Goal: Task Accomplishment & Management: Use online tool/utility

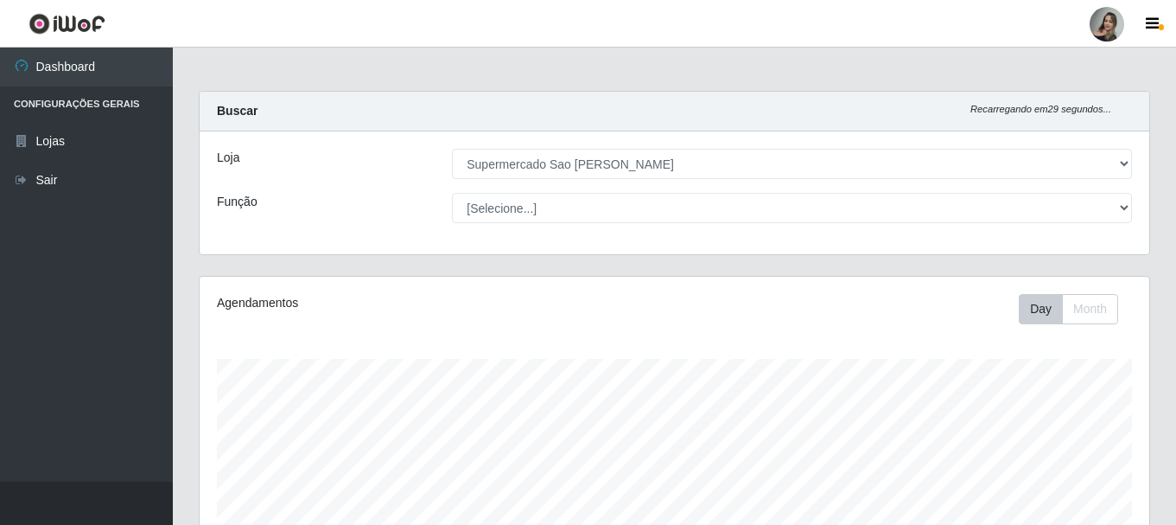
select select "383"
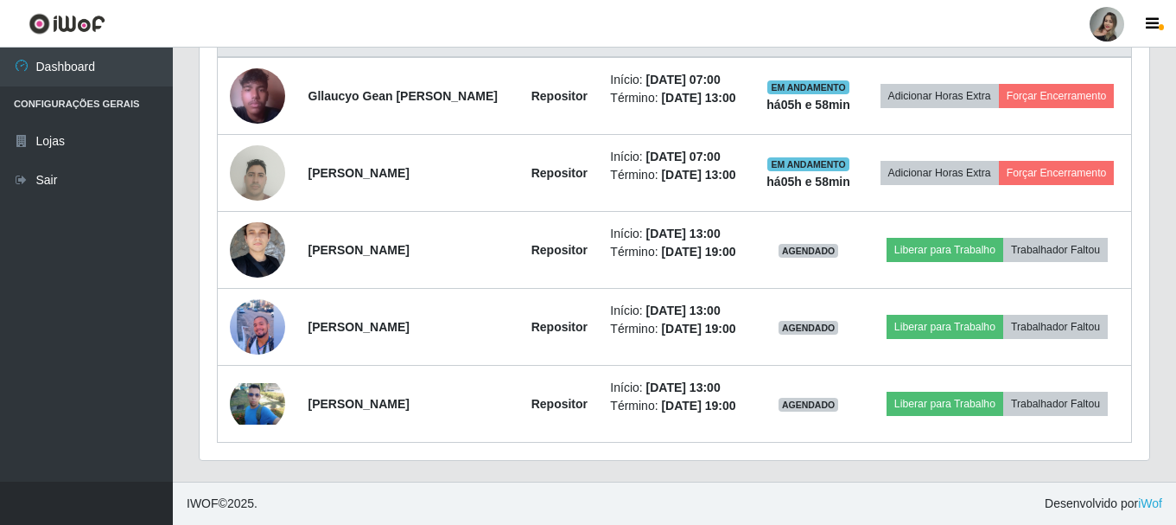
scroll to position [359, 950]
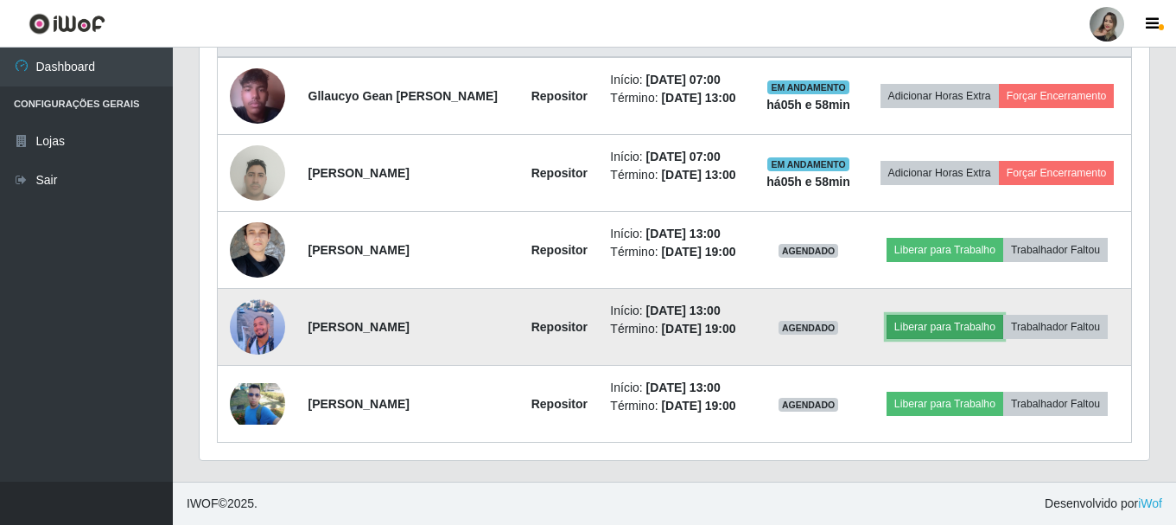
click at [983, 315] on button "Liberar para Trabalho" at bounding box center [945, 327] width 117 height 24
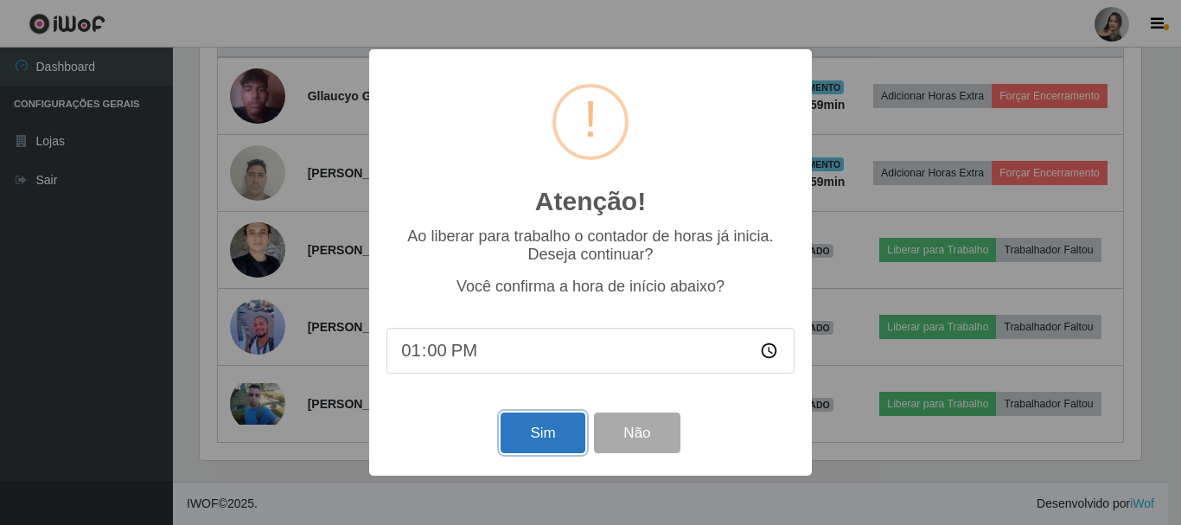
click at [552, 444] on button "Sim" at bounding box center [542, 432] width 84 height 41
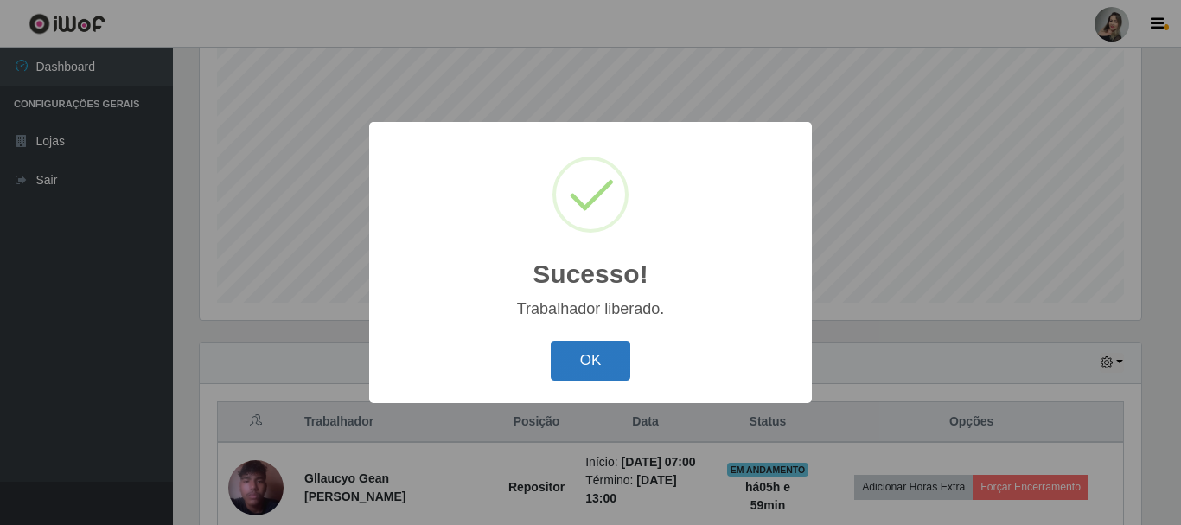
click at [600, 362] on button "OK" at bounding box center [591, 361] width 80 height 41
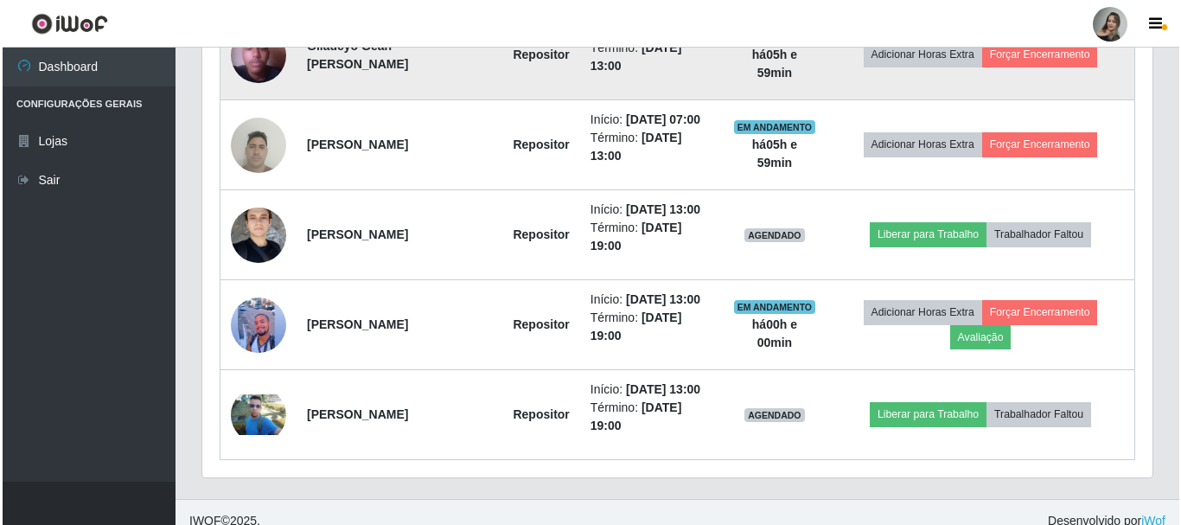
scroll to position [575, 0]
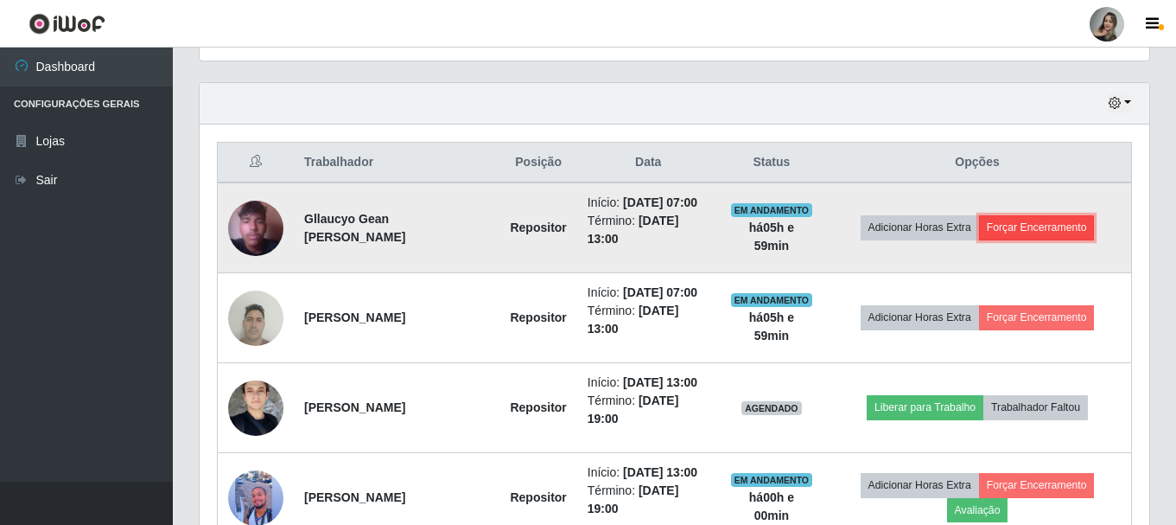
click at [1021, 239] on button "Forçar Encerramento" at bounding box center [1037, 227] width 116 height 24
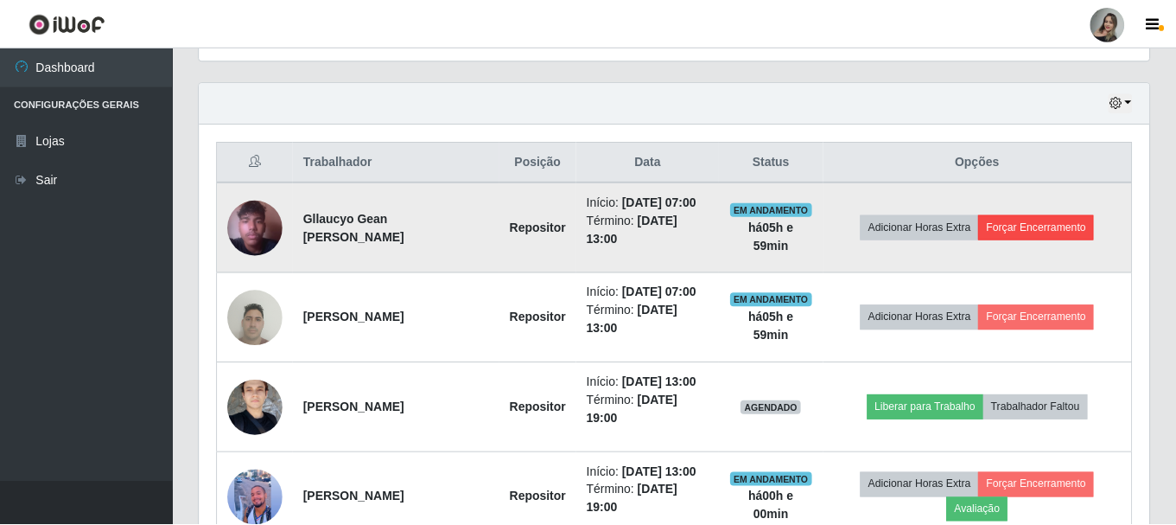
scroll to position [359, 941]
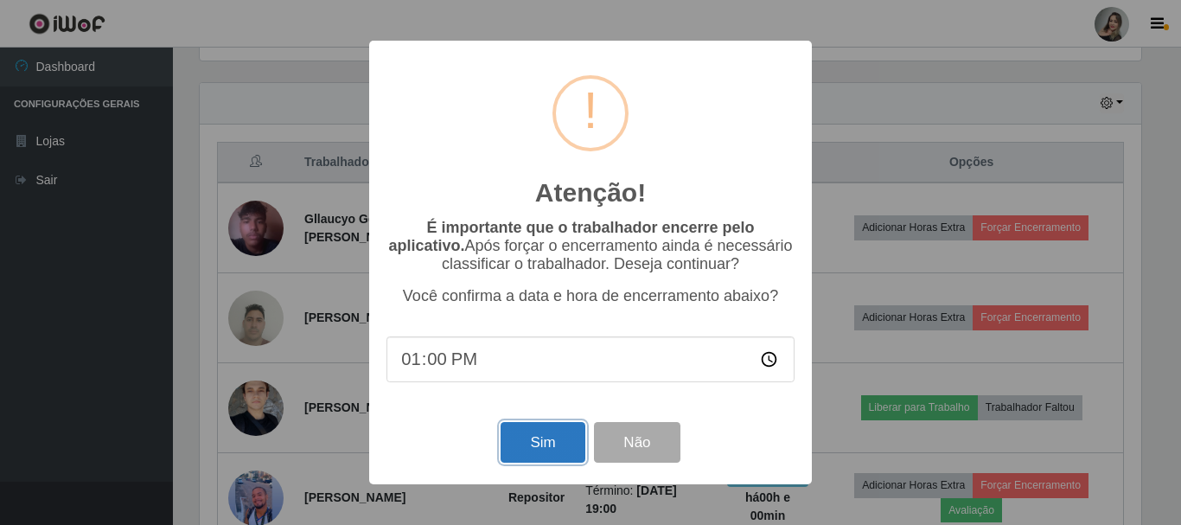
click at [534, 443] on button "Sim" at bounding box center [542, 442] width 84 height 41
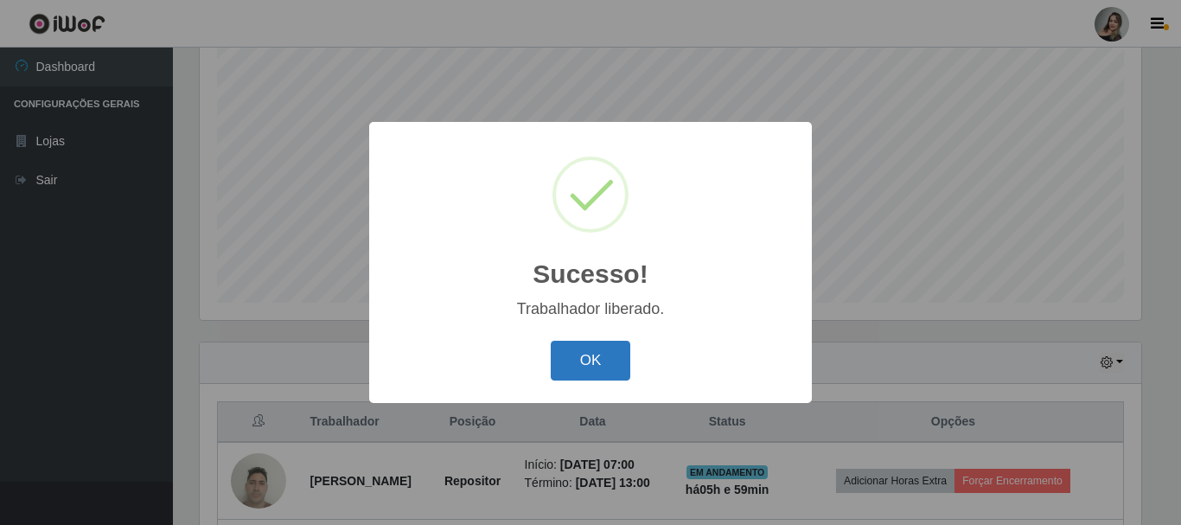
click at [582, 362] on button "OK" at bounding box center [591, 361] width 80 height 41
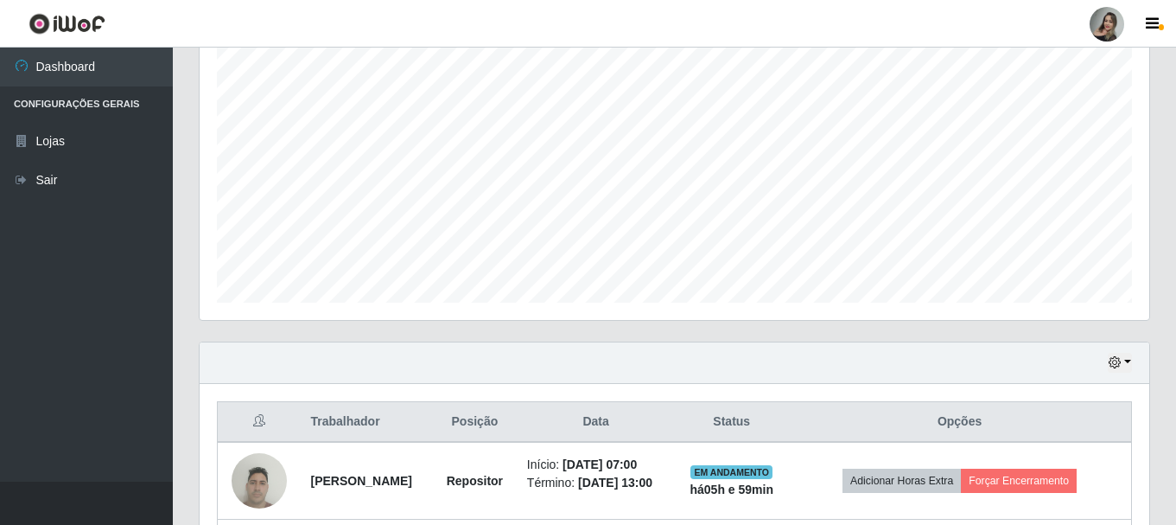
scroll to position [575, 0]
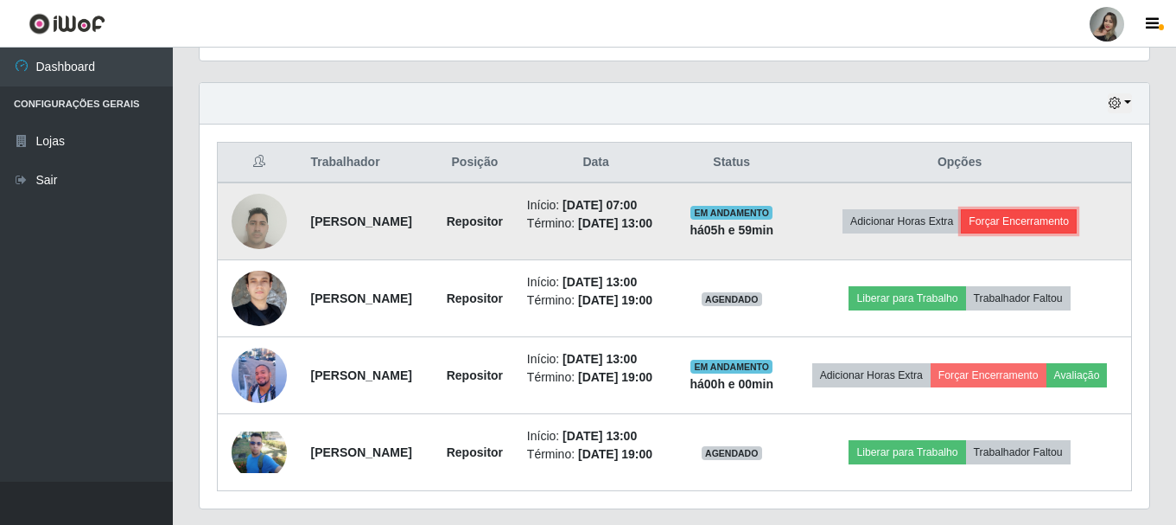
click at [1030, 233] on button "Forçar Encerramento" at bounding box center [1019, 221] width 116 height 24
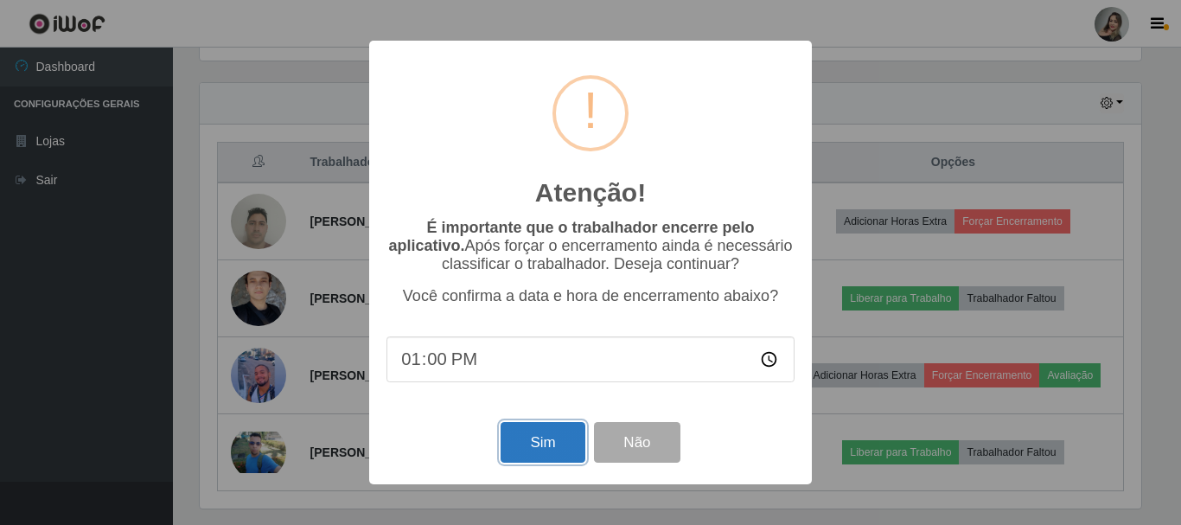
click at [519, 457] on button "Sim" at bounding box center [542, 442] width 84 height 41
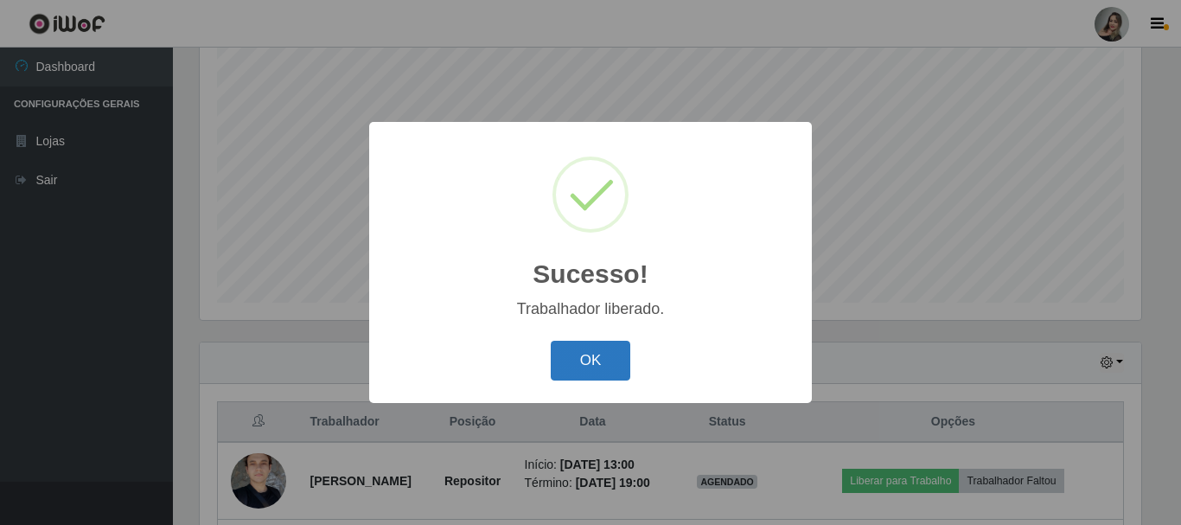
click at [603, 372] on button "OK" at bounding box center [591, 361] width 80 height 41
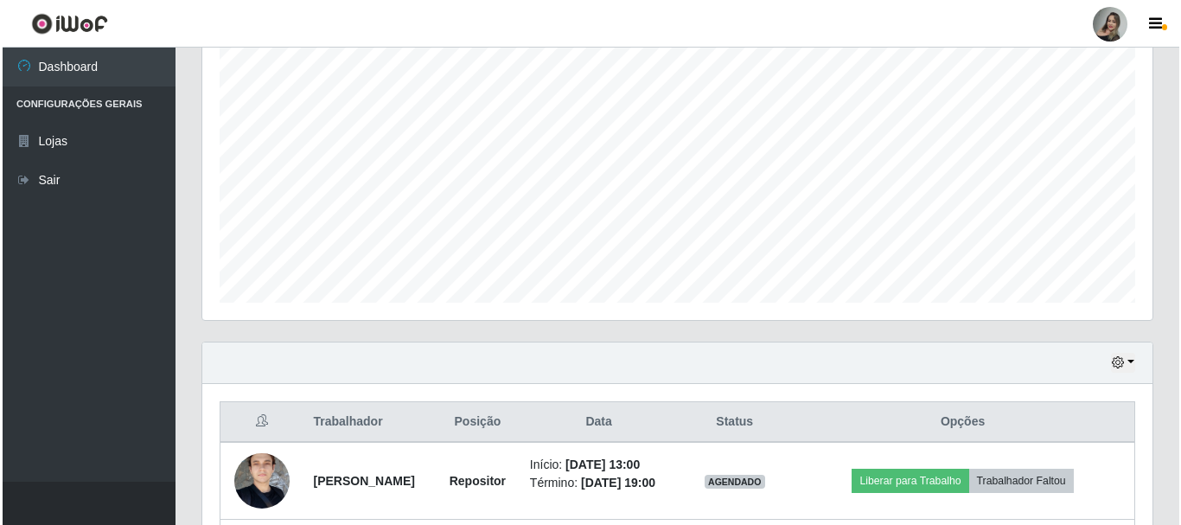
scroll to position [0, 0]
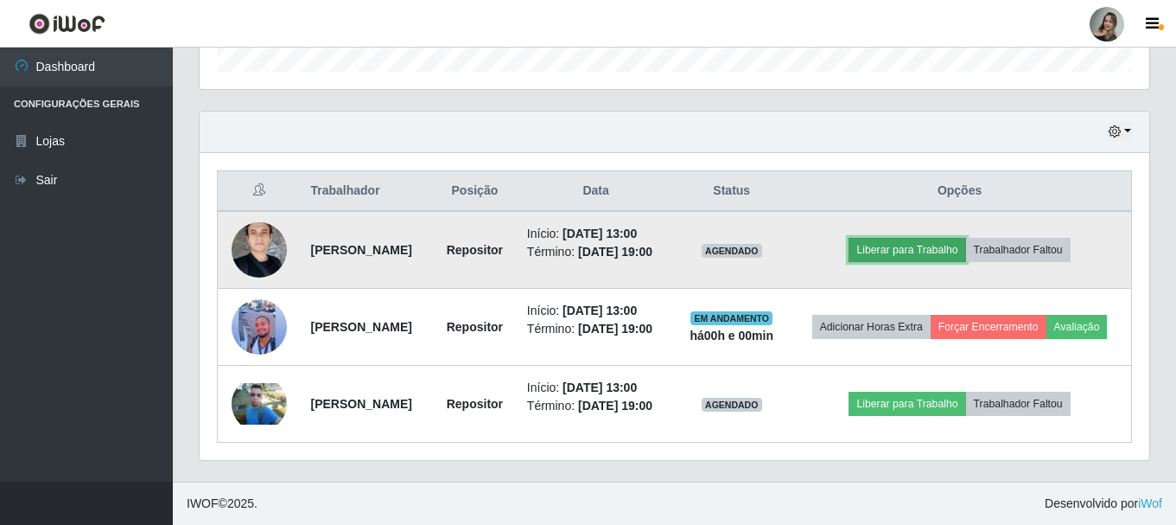
click at [913, 238] on button "Liberar para Trabalho" at bounding box center [907, 250] width 117 height 24
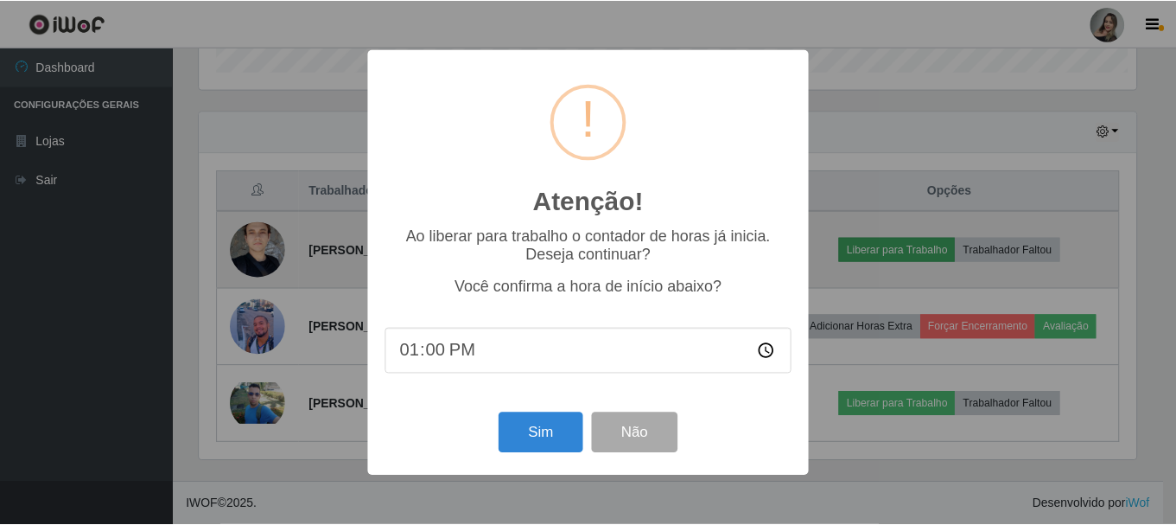
scroll to position [359, 941]
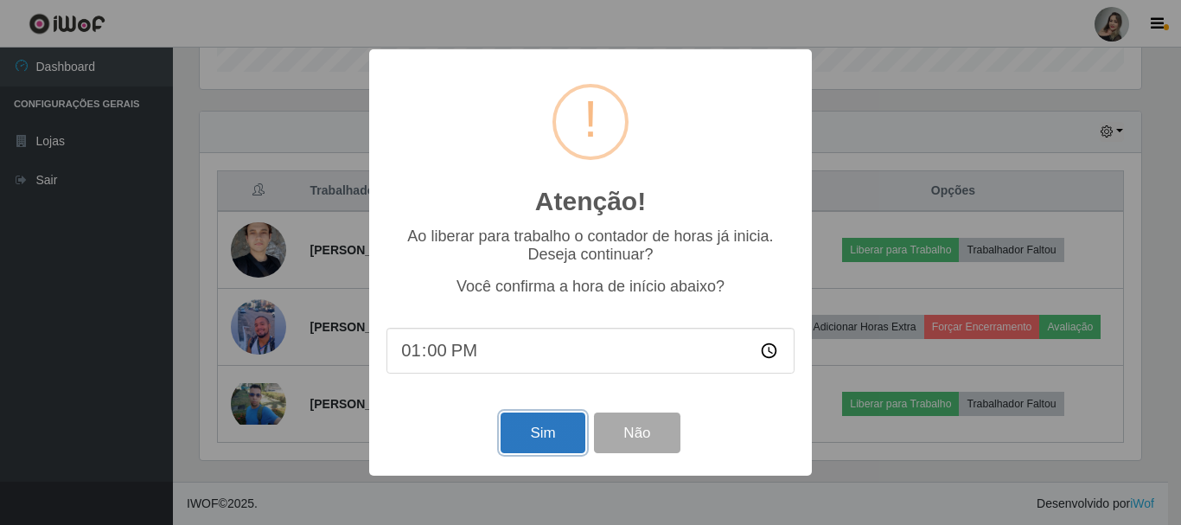
click at [571, 426] on button "Sim" at bounding box center [542, 432] width 84 height 41
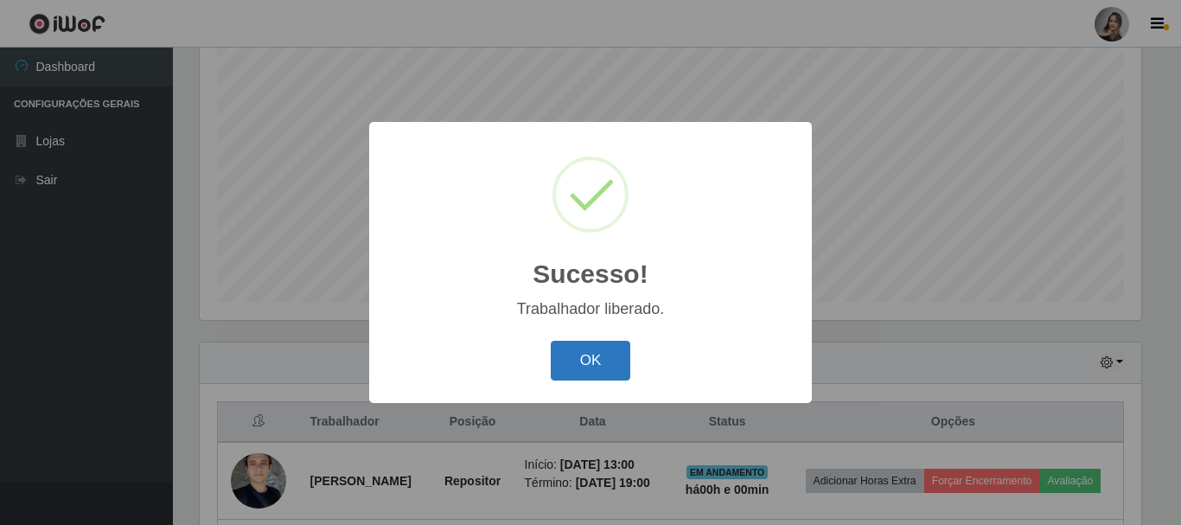
click at [577, 349] on button "OK" at bounding box center [591, 361] width 80 height 41
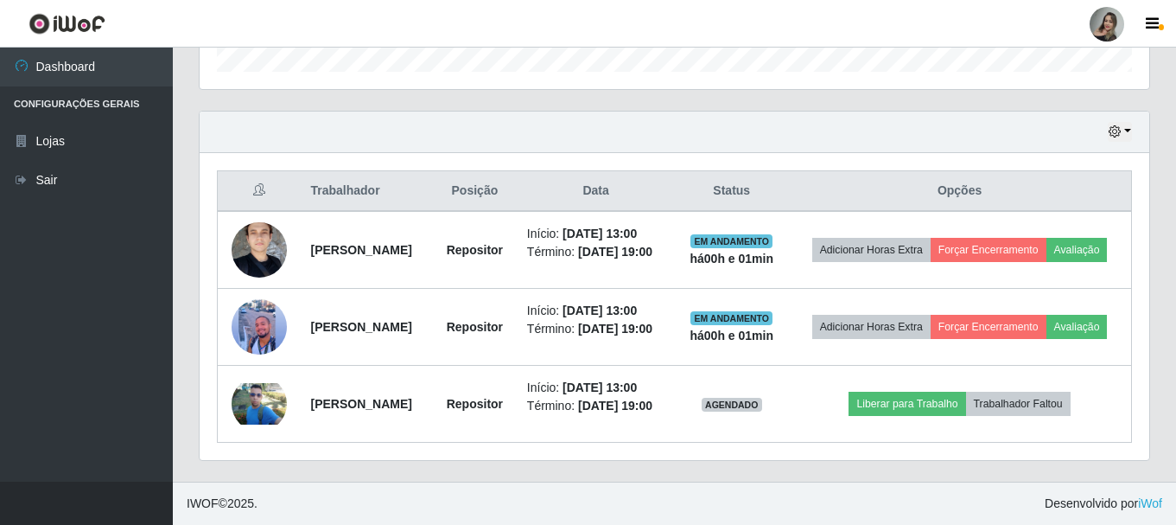
scroll to position [554, 0]
